Goal: Information Seeking & Learning: Learn about a topic

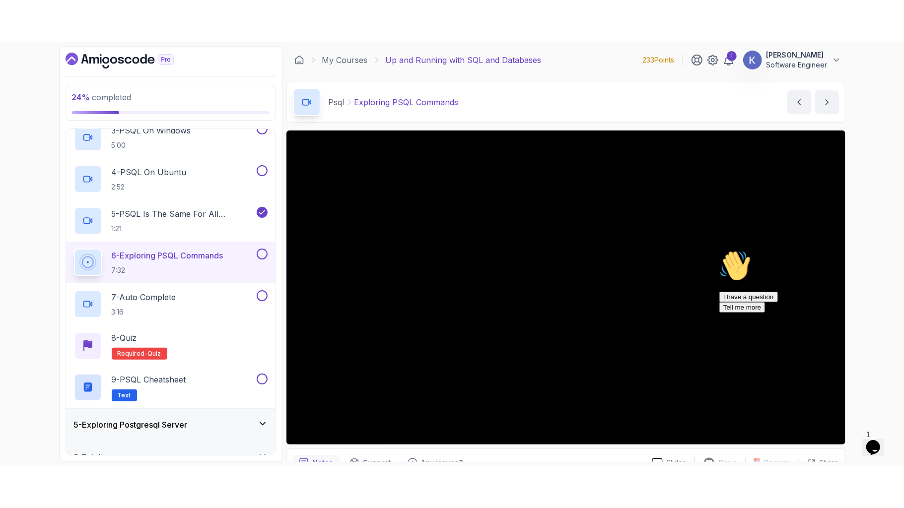
scroll to position [285, 0]
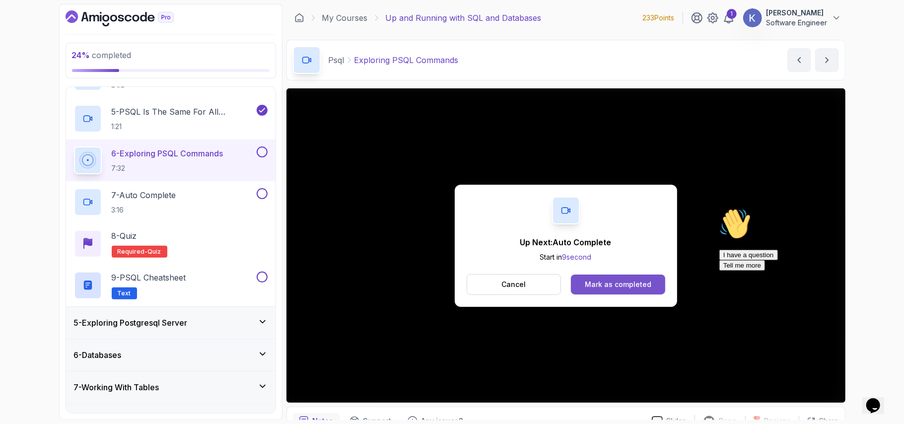
click at [632, 283] on div "Mark as completed" at bounding box center [618, 285] width 67 height 10
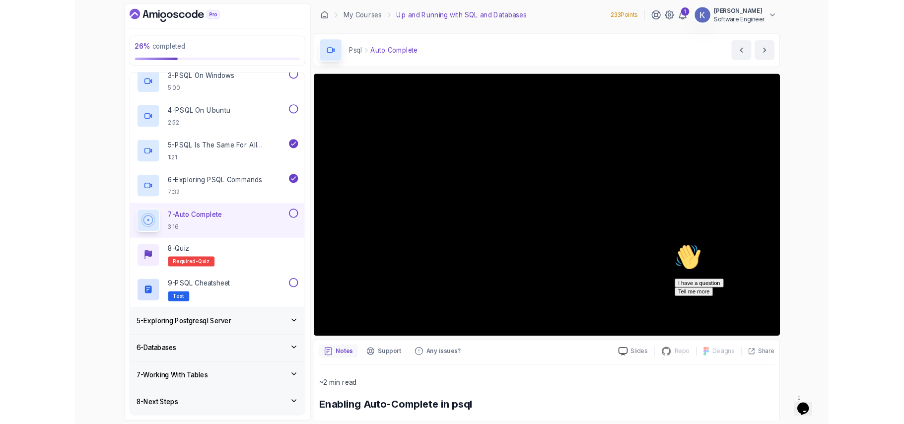
scroll to position [285, 0]
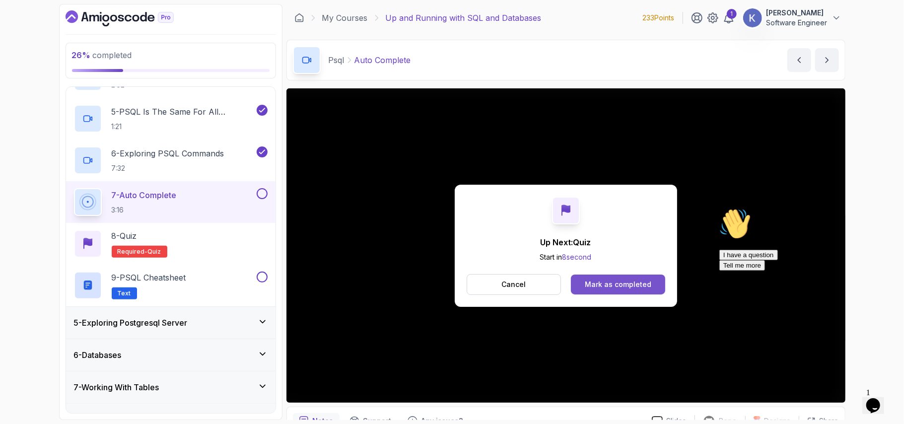
click at [599, 275] on button "Mark as completed" at bounding box center [618, 285] width 94 height 20
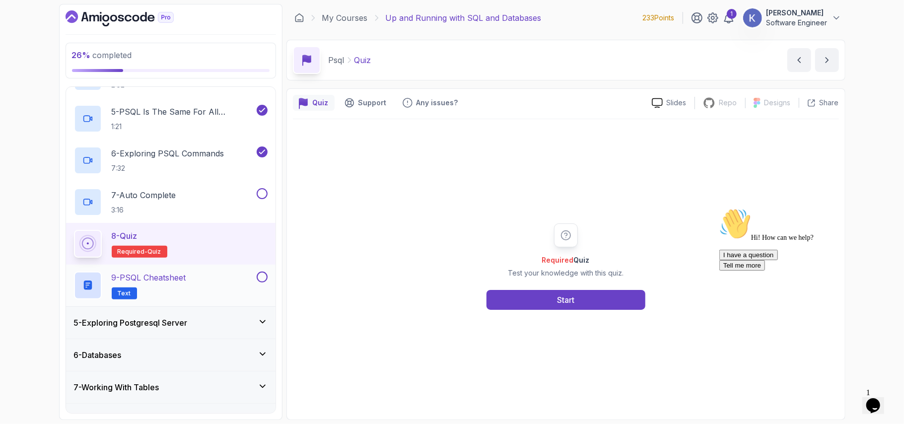
click at [186, 285] on h2 "9 - PSQL Cheatsheet Text" at bounding box center [149, 286] width 74 height 28
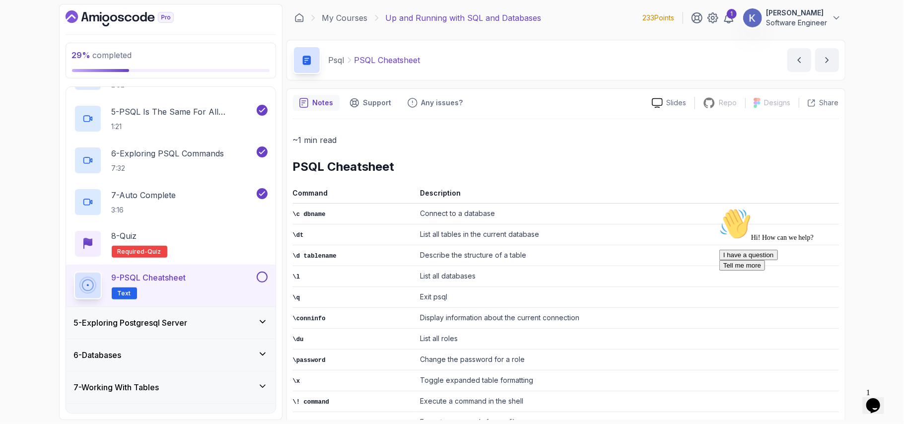
click at [390, 290] on td "\q" at bounding box center [355, 297] width 124 height 21
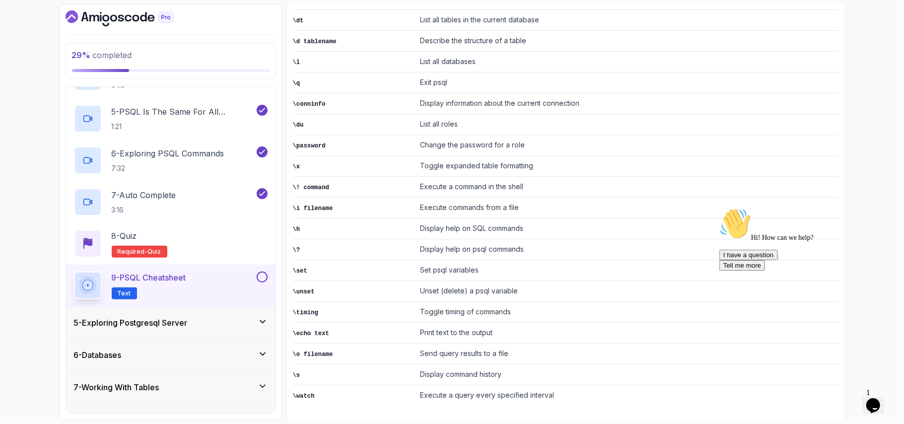
scroll to position [188, 0]
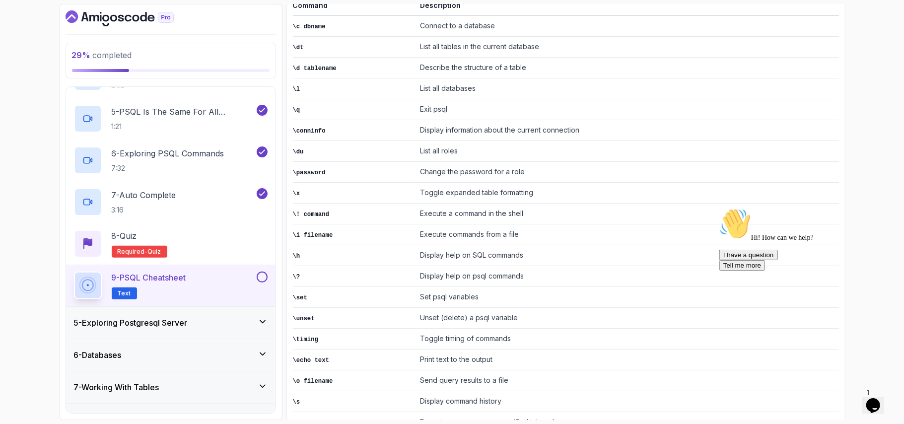
drag, startPoint x: 263, startPoint y: 378, endPoint x: 226, endPoint y: 355, distance: 43.1
click at [226, 355] on div "1 - Intro 2 - Getting Started With Databases 3 - Postgresql Installation 4 - Ps…" at bounding box center [171, 250] width 210 height 326
click at [134, 362] on div "6 - Databases" at bounding box center [171, 355] width 210 height 32
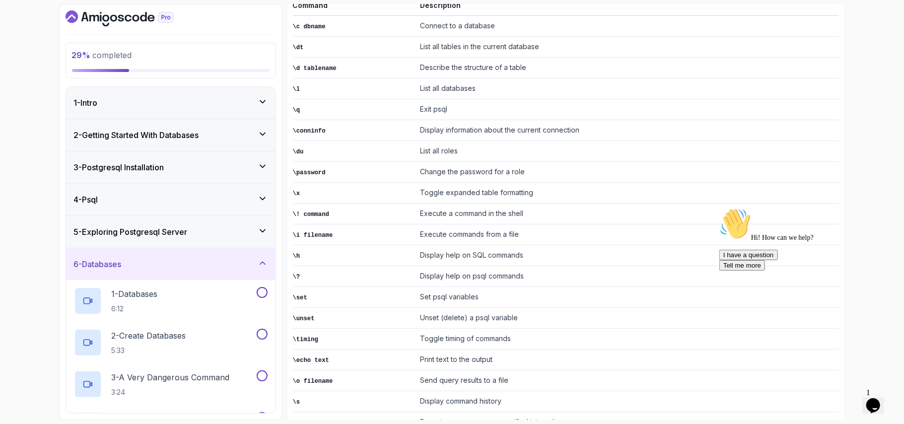
scroll to position [100, 0]
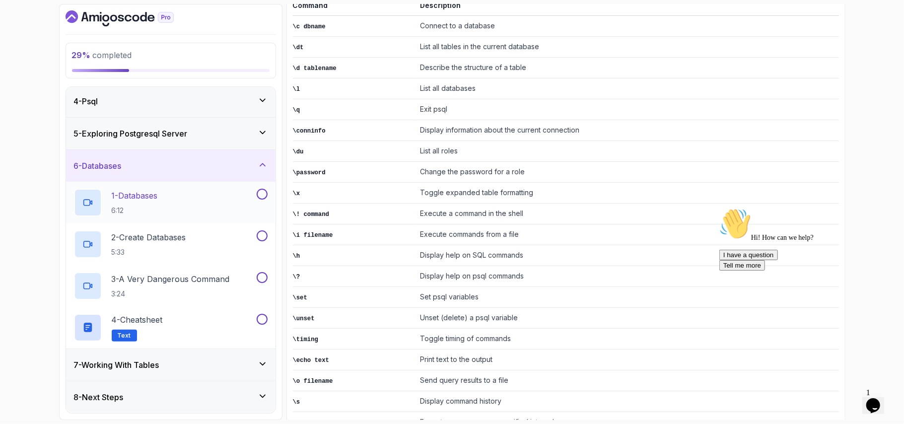
click at [178, 194] on div "1 - Databases 6:12" at bounding box center [164, 203] width 181 height 28
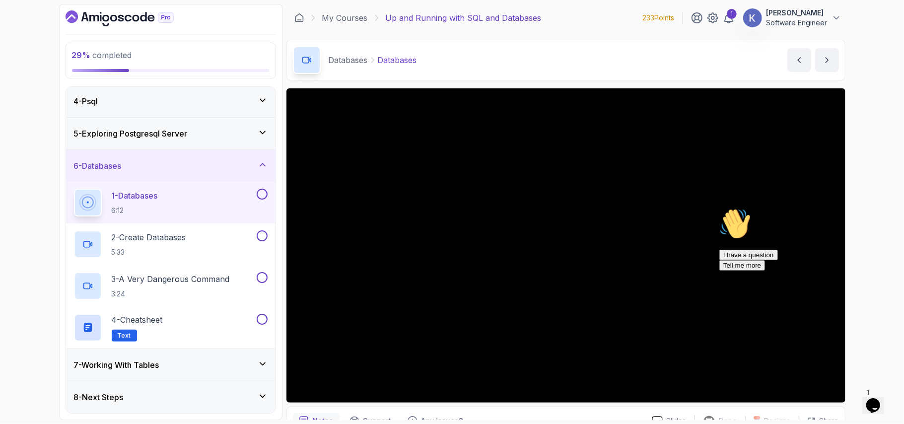
click at [159, 369] on h3 "7 - Working With Tables" at bounding box center [116, 365] width 85 height 12
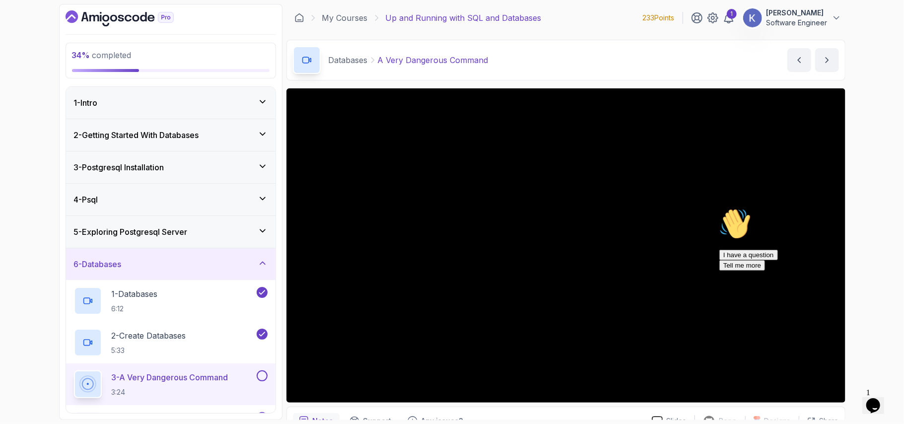
click at [70, 376] on div "3 - A Very Dangerous Command 3:24" at bounding box center [171, 384] width 210 height 42
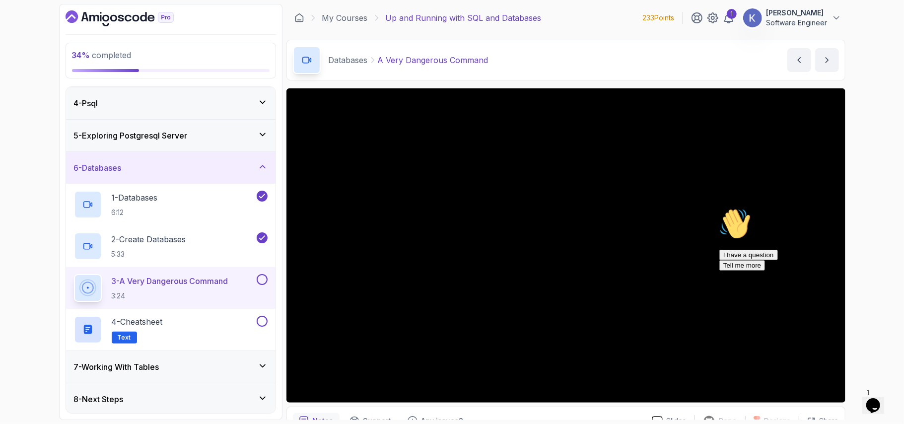
scroll to position [100, 0]
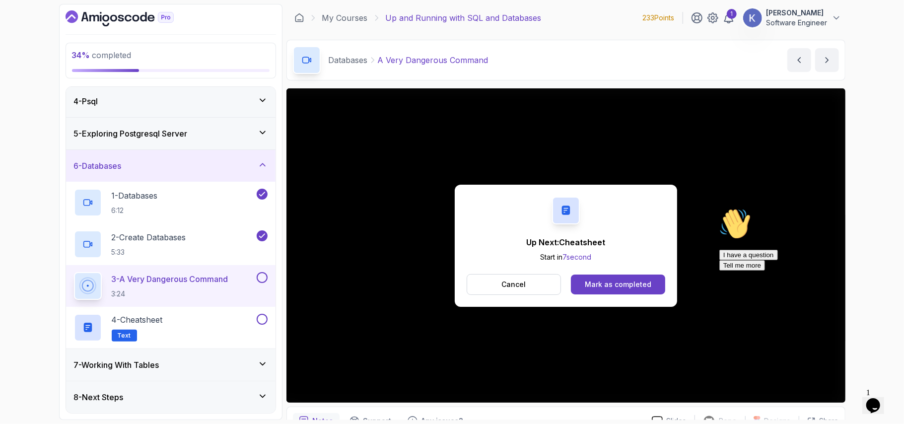
click at [602, 273] on div "Up Next: Cheatsheet Start in 7 second Cancel Mark as completed" at bounding box center [566, 246] width 222 height 122
click at [601, 280] on div "Mark as completed" at bounding box center [618, 285] width 67 height 10
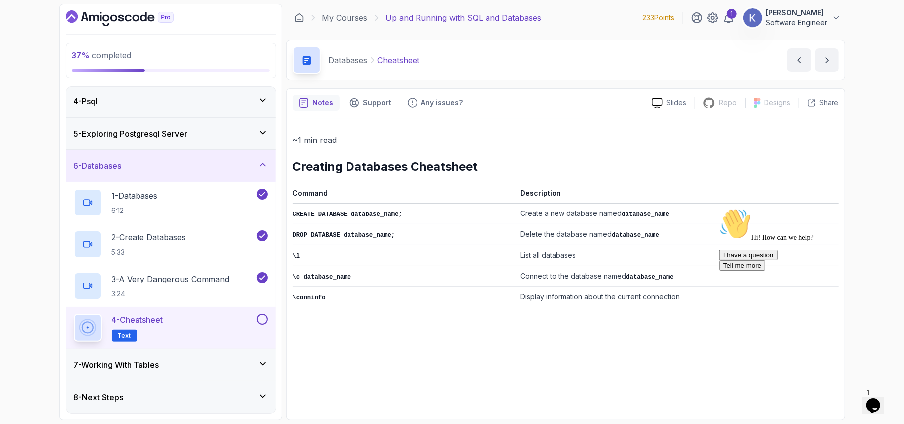
click at [267, 316] on div "4 - Cheatsheet Text" at bounding box center [171, 328] width 210 height 42
click at [265, 365] on icon at bounding box center [263, 364] width 10 height 10
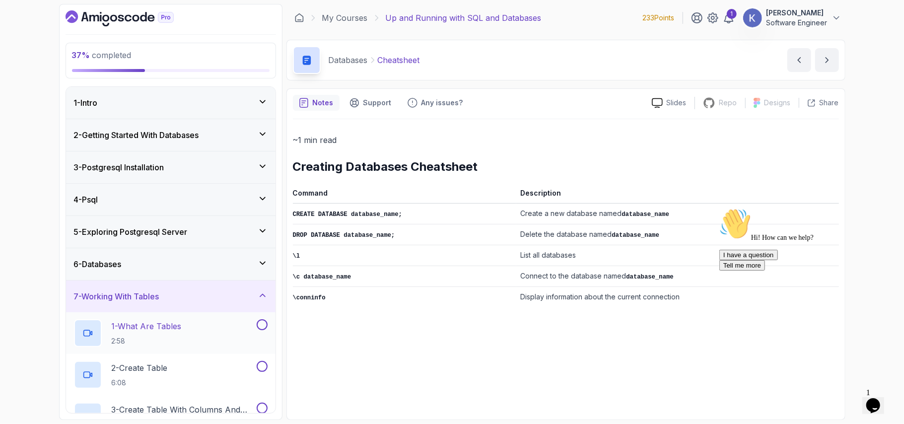
click at [227, 331] on div "1 - What Are Tables 2:58" at bounding box center [164, 333] width 181 height 28
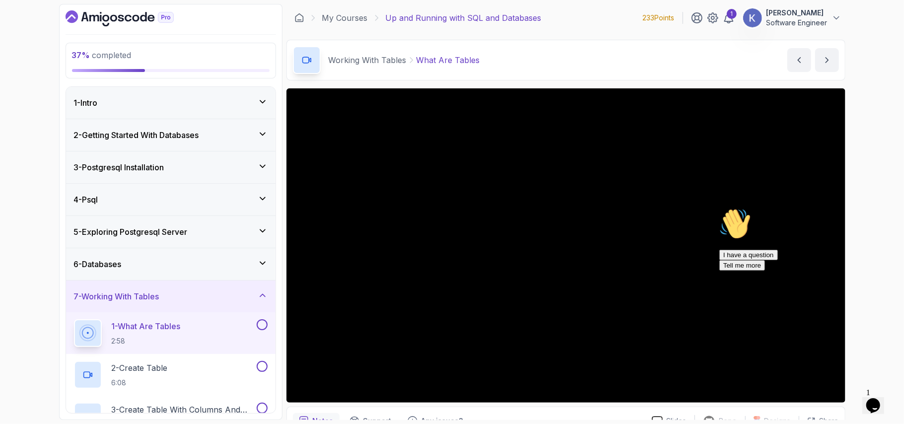
click at [254, 264] on div "6 - Databases" at bounding box center [171, 264] width 194 height 12
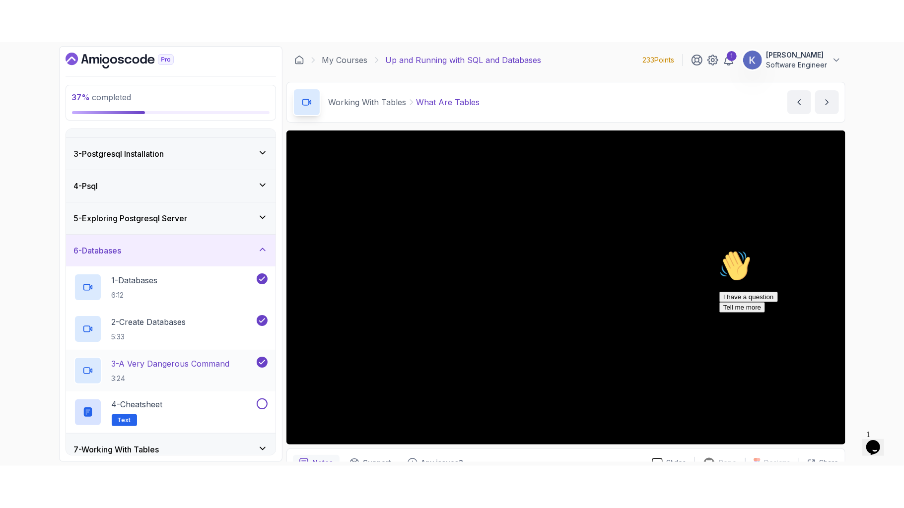
scroll to position [79, 0]
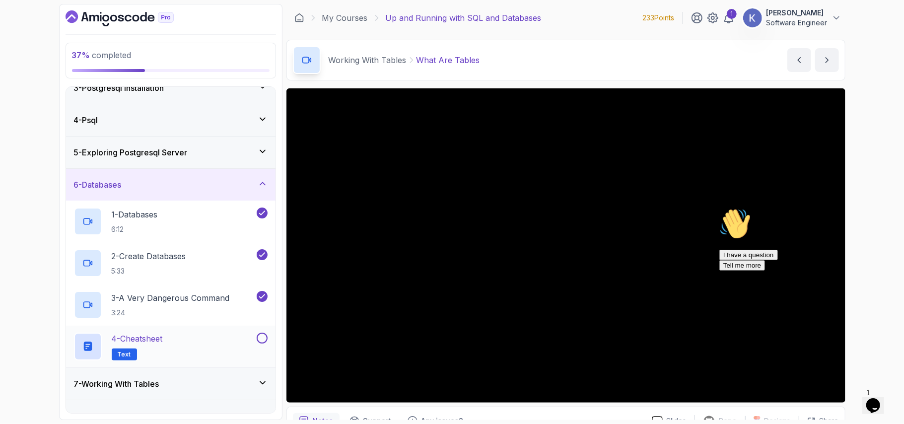
click at [261, 338] on button at bounding box center [262, 338] width 11 height 11
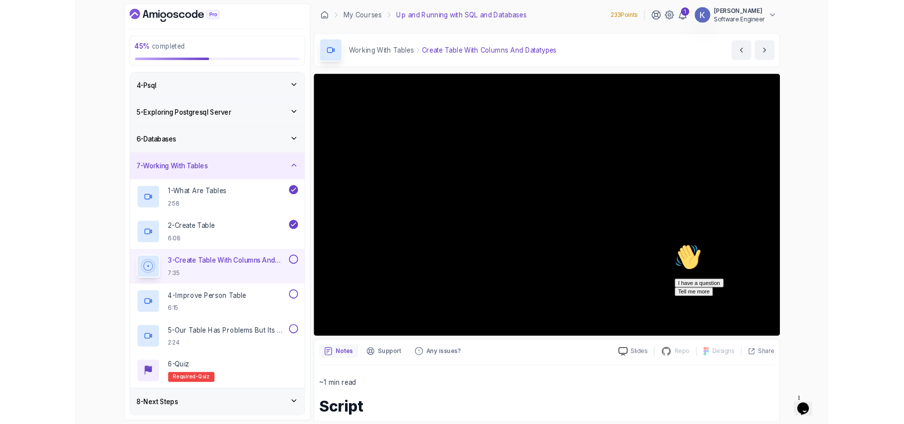
scroll to position [183, 0]
